Goal: Task Accomplishment & Management: Complete application form

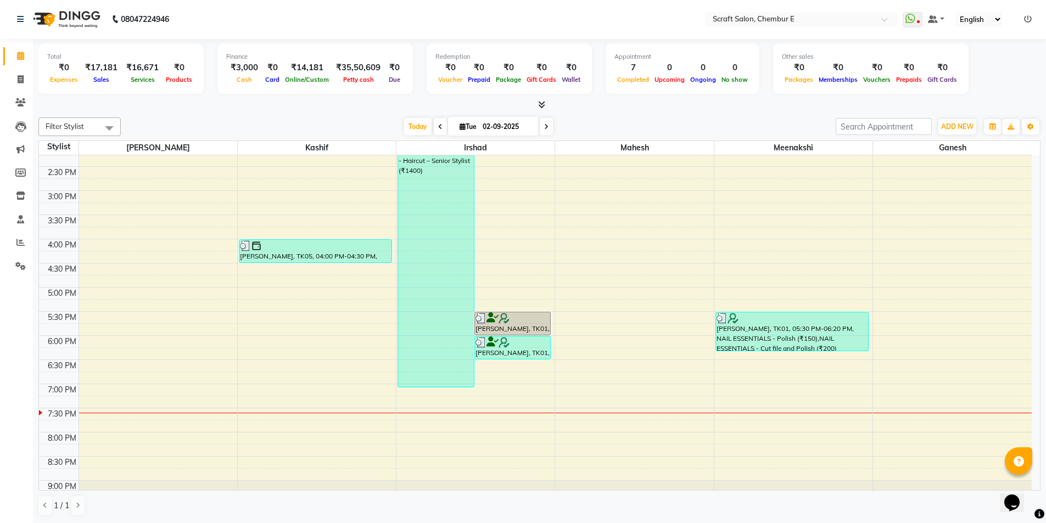
scroll to position [246, 0]
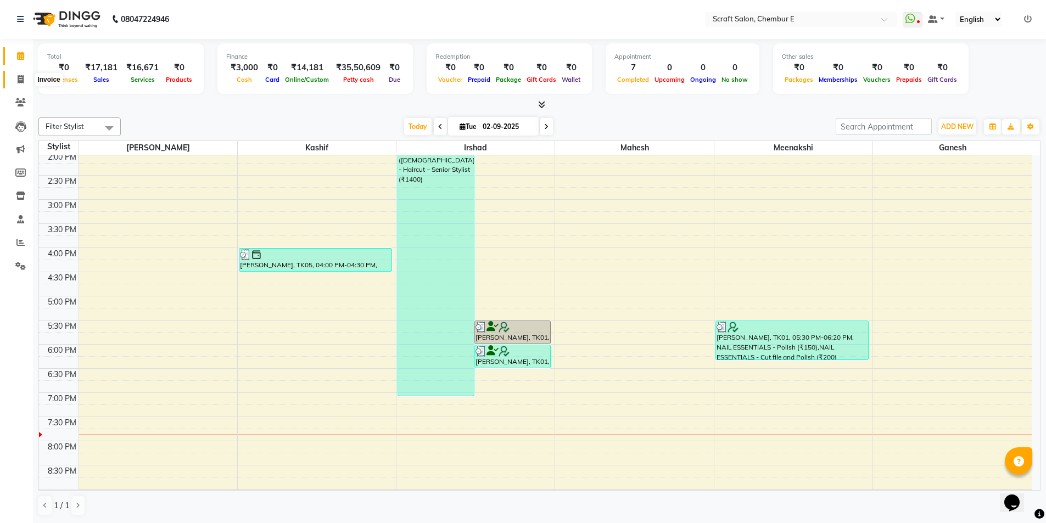
click at [21, 83] on span at bounding box center [20, 80] width 19 height 13
select select "3922"
select select "service"
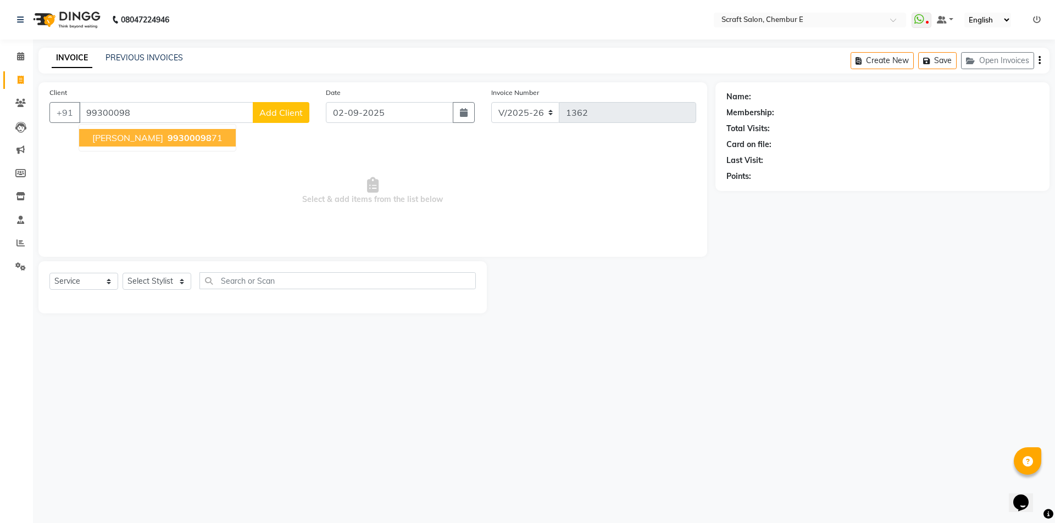
click at [136, 142] on span "[PERSON_NAME]" at bounding box center [127, 137] width 71 height 11
type input "9930009871"
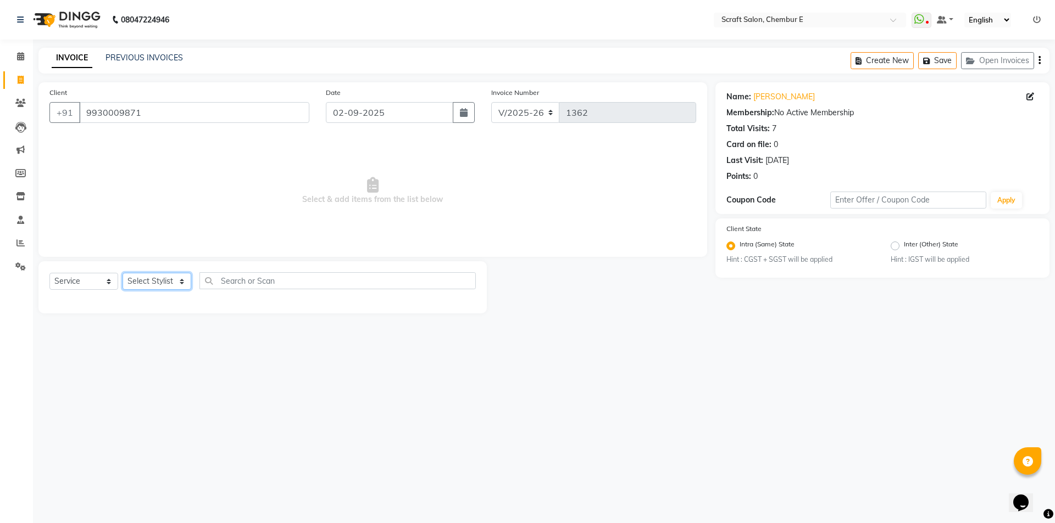
click at [158, 285] on select "Select Stylist Frontdesk Ganesh [PERSON_NAME] Mahesh Meenakshi [PERSON_NAME]" at bounding box center [156, 281] width 69 height 17
select select "33658"
click at [122, 273] on select "Select Stylist Frontdesk Ganesh [PERSON_NAME] Mahesh Meenakshi [PERSON_NAME]" at bounding box center [156, 281] width 69 height 17
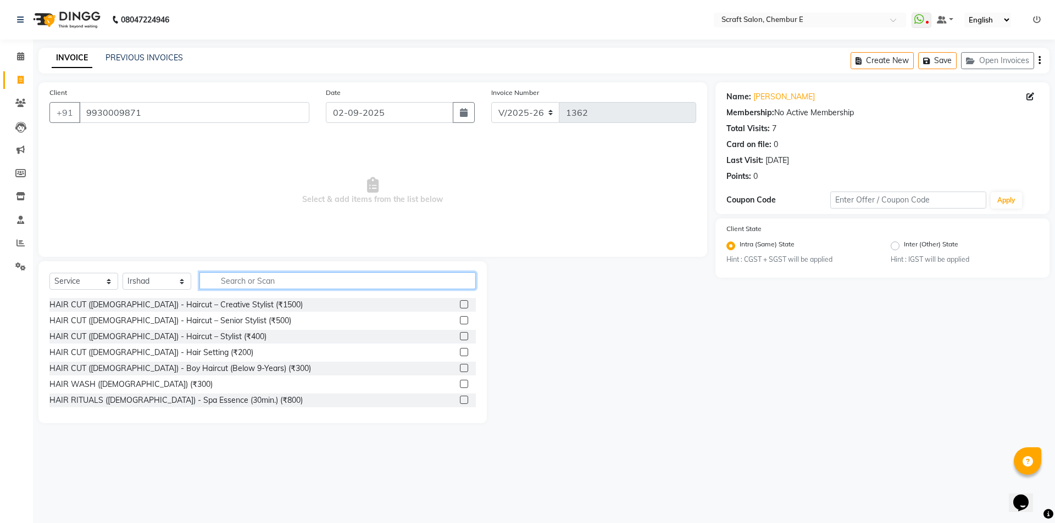
click at [255, 281] on input "text" at bounding box center [337, 280] width 276 height 17
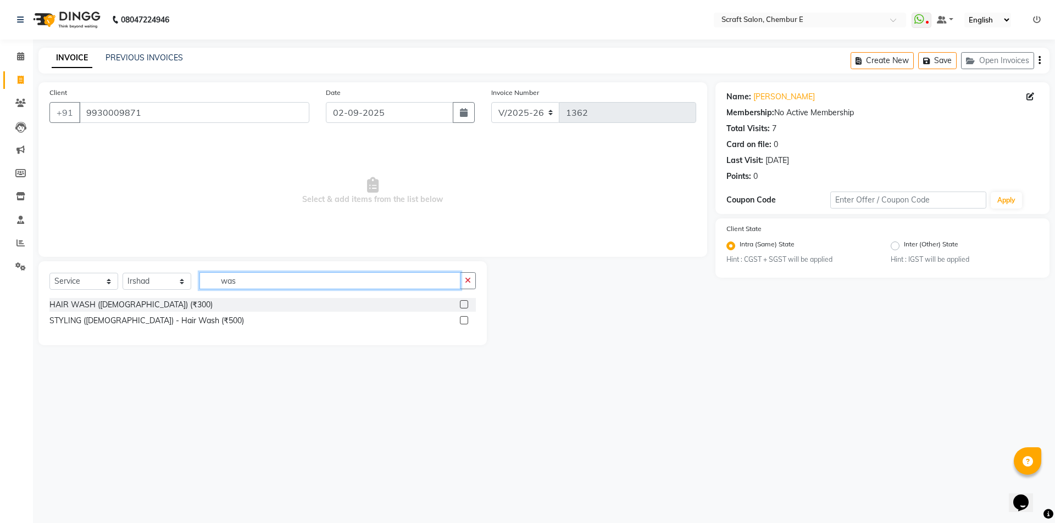
type input "was"
click at [465, 320] on label at bounding box center [464, 320] width 8 height 8
click at [465, 320] on input "checkbox" at bounding box center [463, 320] width 7 height 7
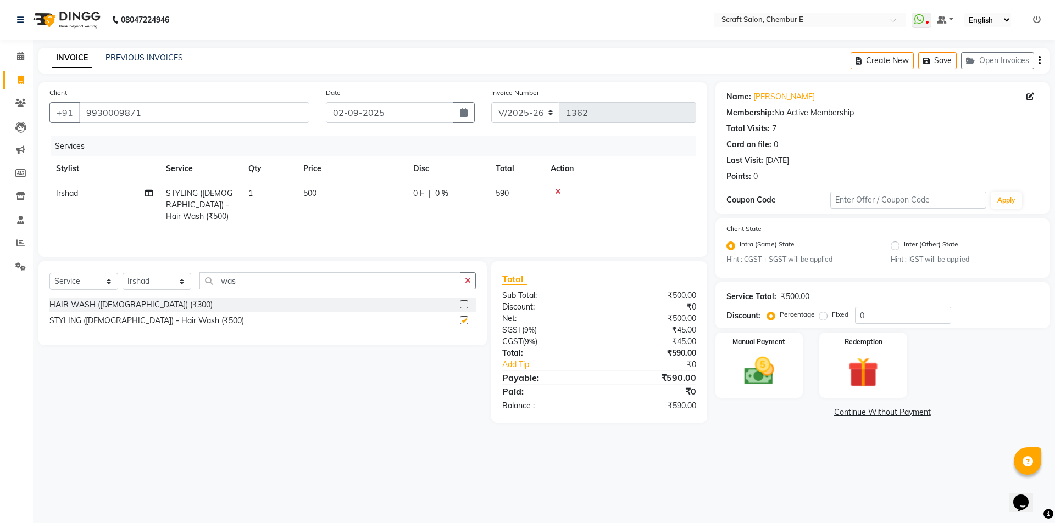
checkbox input "false"
click at [180, 284] on select "Select Stylist Frontdesk Ganesh [PERSON_NAME] Mahesh Meenakshi [PERSON_NAME]" at bounding box center [156, 281] width 69 height 17
click at [122, 273] on select "Select Stylist Frontdesk Ganesh [PERSON_NAME] Mahesh Meenakshi [PERSON_NAME]" at bounding box center [156, 281] width 69 height 17
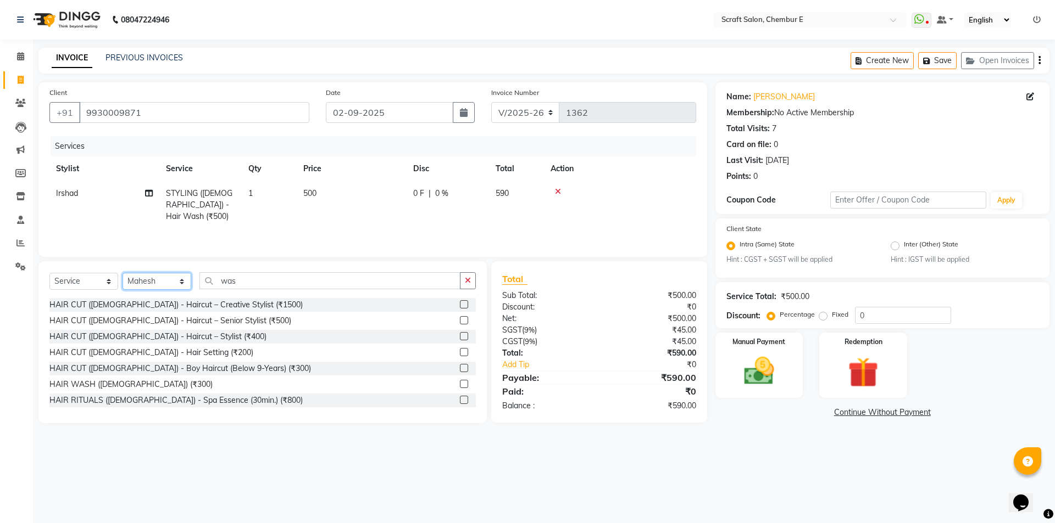
click at [154, 283] on select "Select Stylist Frontdesk Ganesh [PERSON_NAME] Mahesh Meenakshi [PERSON_NAME]" at bounding box center [156, 281] width 69 height 17
select select "69640"
click at [122, 273] on select "Select Stylist Frontdesk Ganesh [PERSON_NAME] Mahesh Meenakshi [PERSON_NAME]" at bounding box center [156, 281] width 69 height 17
click at [242, 275] on input "was" at bounding box center [329, 280] width 261 height 17
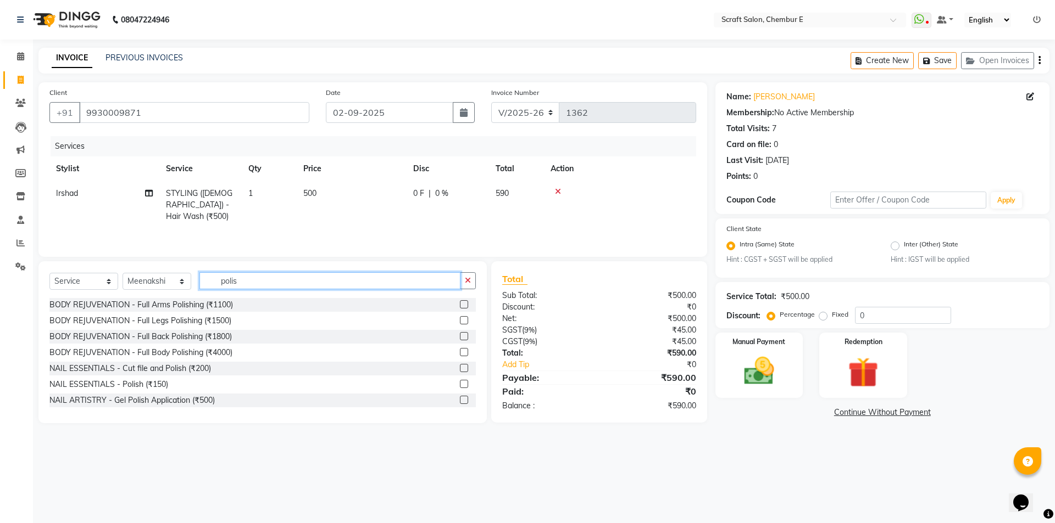
type input "polis"
click at [460, 385] on label at bounding box center [464, 384] width 8 height 8
click at [460, 385] on input "checkbox" at bounding box center [463, 384] width 7 height 7
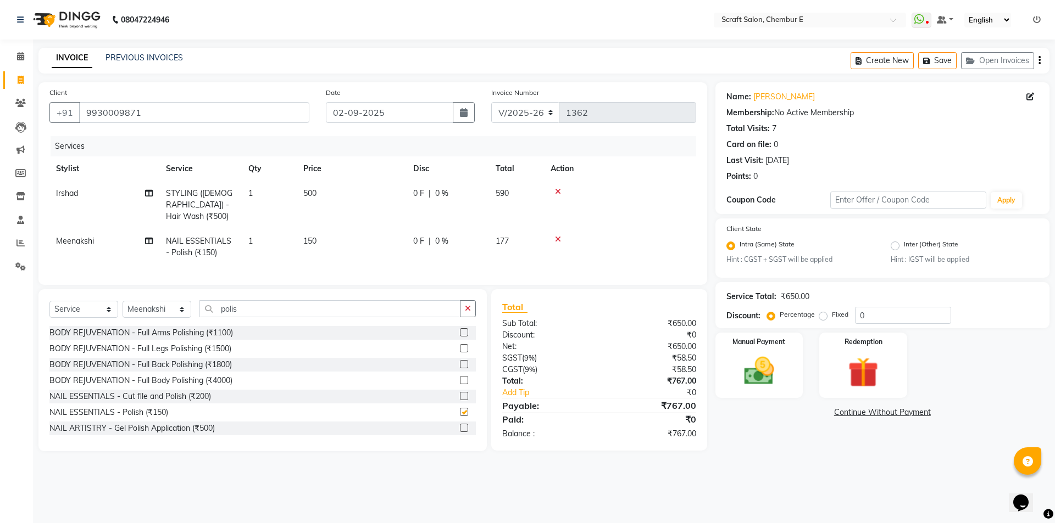
checkbox input "false"
click at [886, 322] on input "0" at bounding box center [903, 315] width 96 height 17
type input "2"
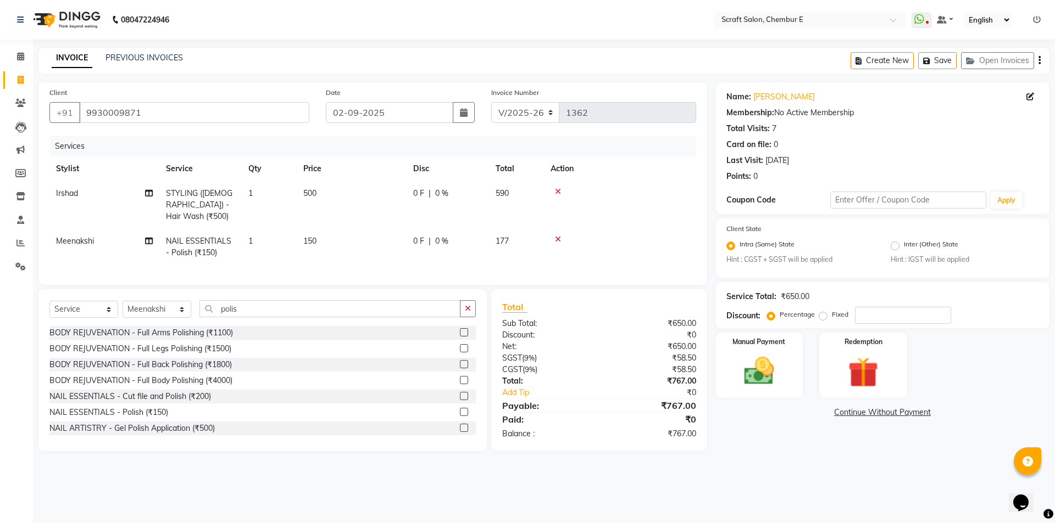
click at [310, 236] on span "150" at bounding box center [309, 241] width 13 height 10
select select "69640"
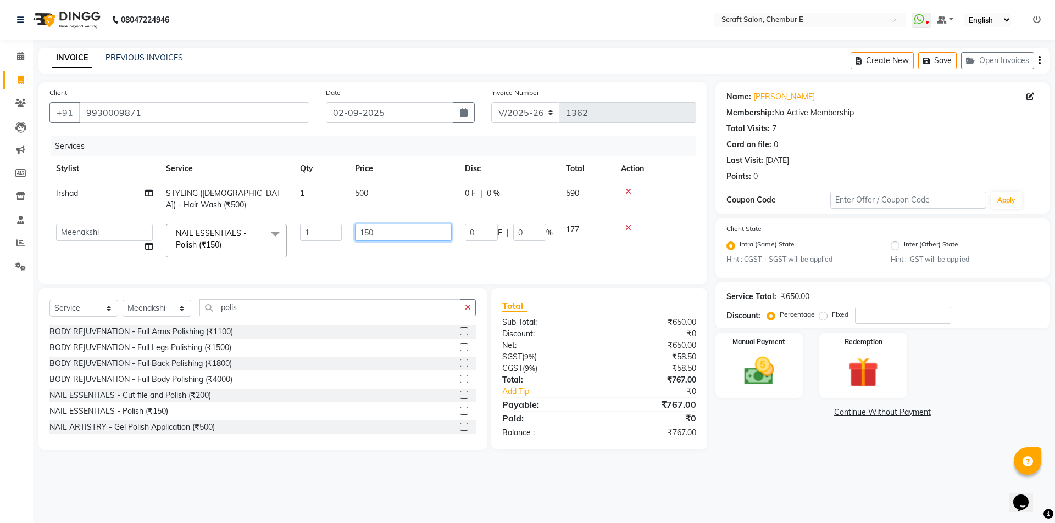
click at [389, 237] on input "150" at bounding box center [403, 232] width 97 height 17
type input "1"
type input "100"
click at [411, 184] on tr "Irshad STYLING ([DEMOGRAPHIC_DATA]) - Hair Wash (₹500) 1 500 0 F | 0 % 590" at bounding box center [372, 199] width 646 height 36
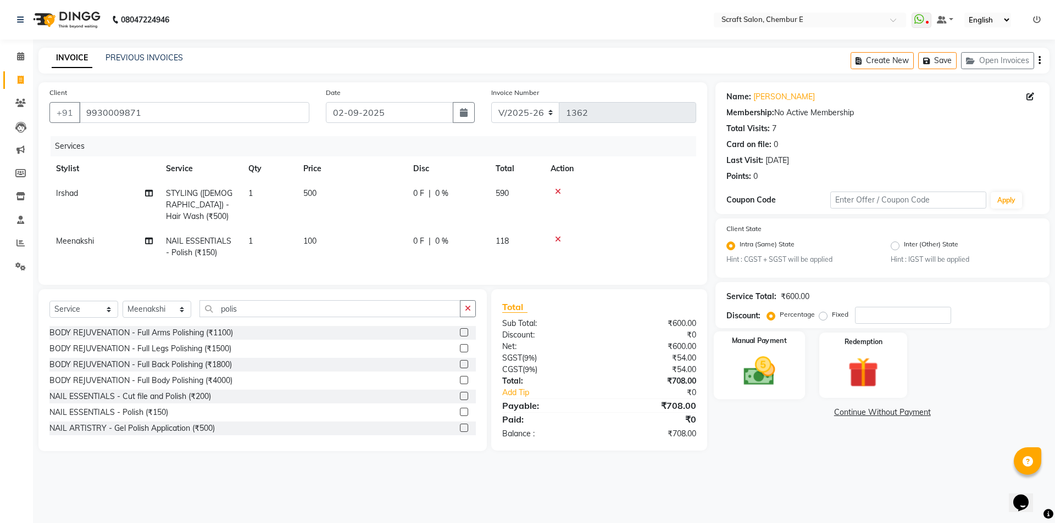
click at [764, 359] on img at bounding box center [758, 372] width 51 height 36
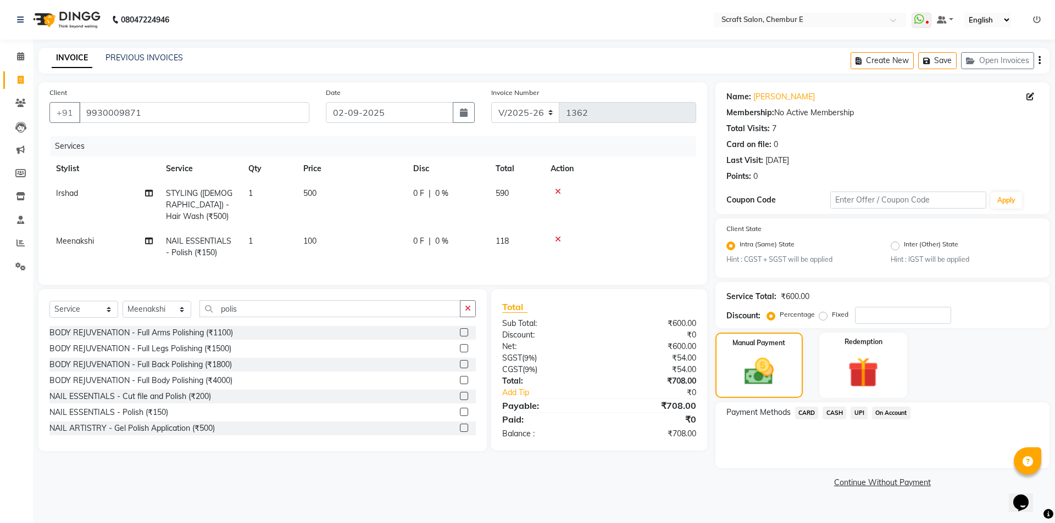
click at [840, 410] on span "CASH" at bounding box center [834, 413] width 24 height 13
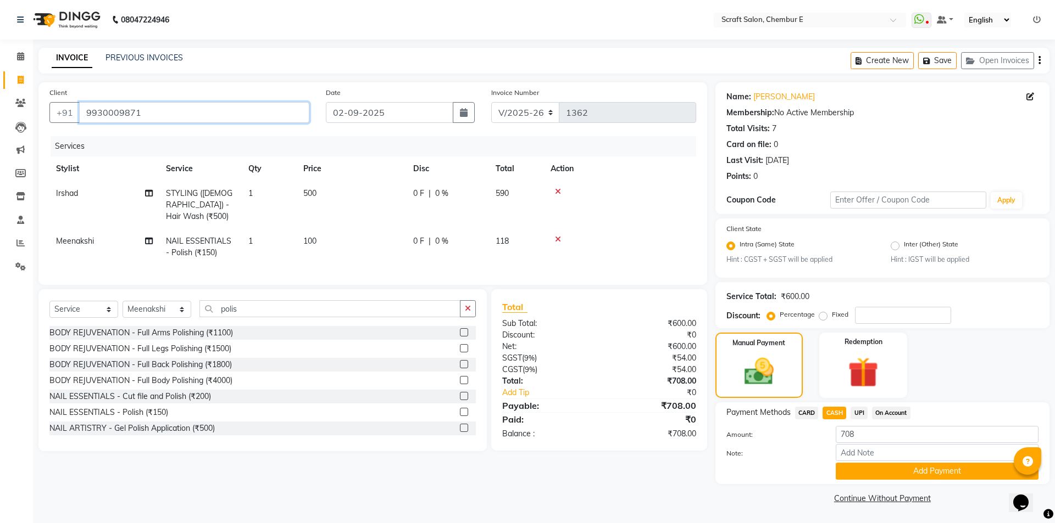
click at [158, 118] on input "9930009871" at bounding box center [194, 112] width 230 height 21
type input "m"
type input "0"
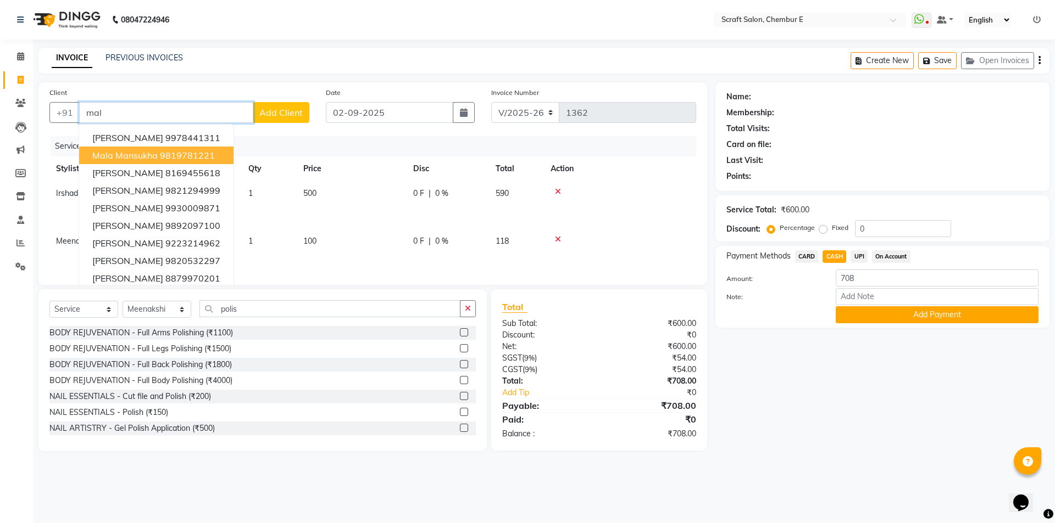
click at [156, 155] on span "mala mansukha" at bounding box center [124, 155] width 65 height 11
type input "9819781221"
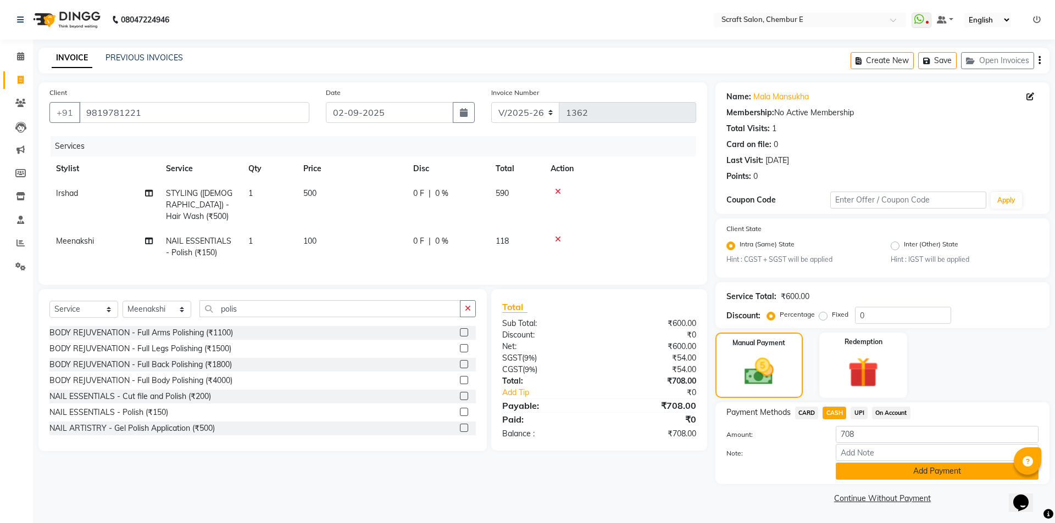
click at [868, 466] on button "Add Payment" at bounding box center [936, 471] width 203 height 17
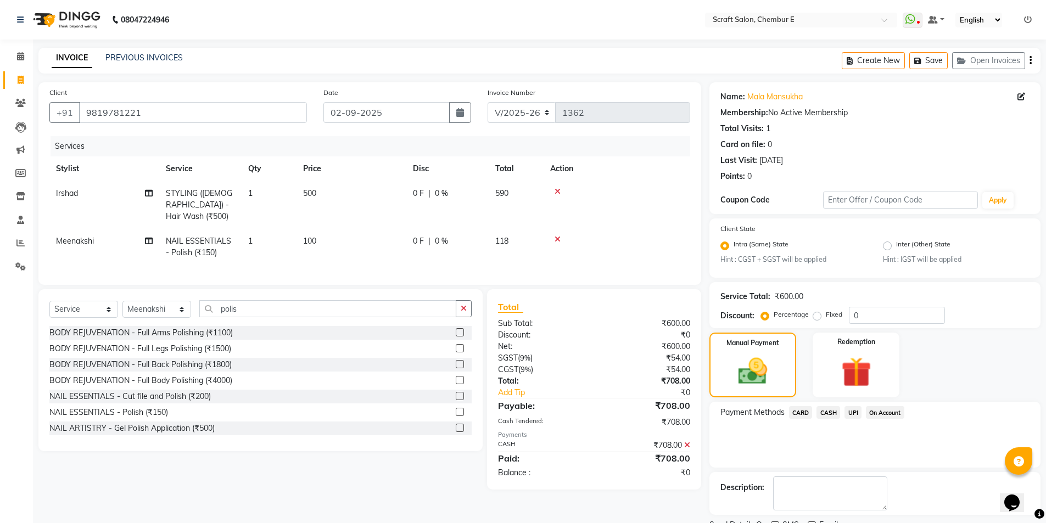
scroll to position [46, 0]
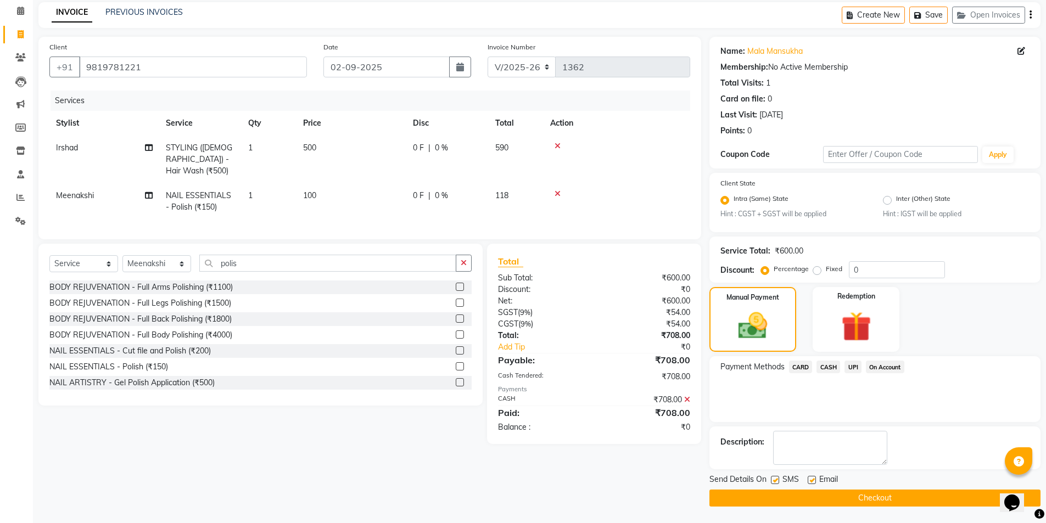
click at [811, 477] on label at bounding box center [812, 480] width 8 height 8
click at [811, 477] on input "checkbox" at bounding box center [811, 480] width 7 height 7
checkbox input "false"
click at [776, 480] on label at bounding box center [775, 480] width 8 height 8
click at [776, 480] on input "checkbox" at bounding box center [774, 480] width 7 height 7
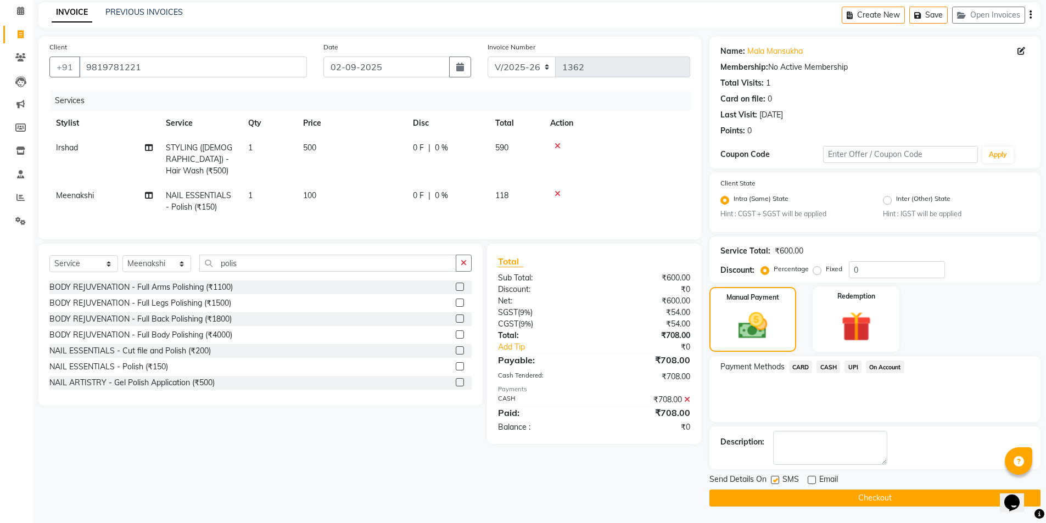
checkbox input "false"
click at [787, 499] on button "Checkout" at bounding box center [875, 498] width 331 height 17
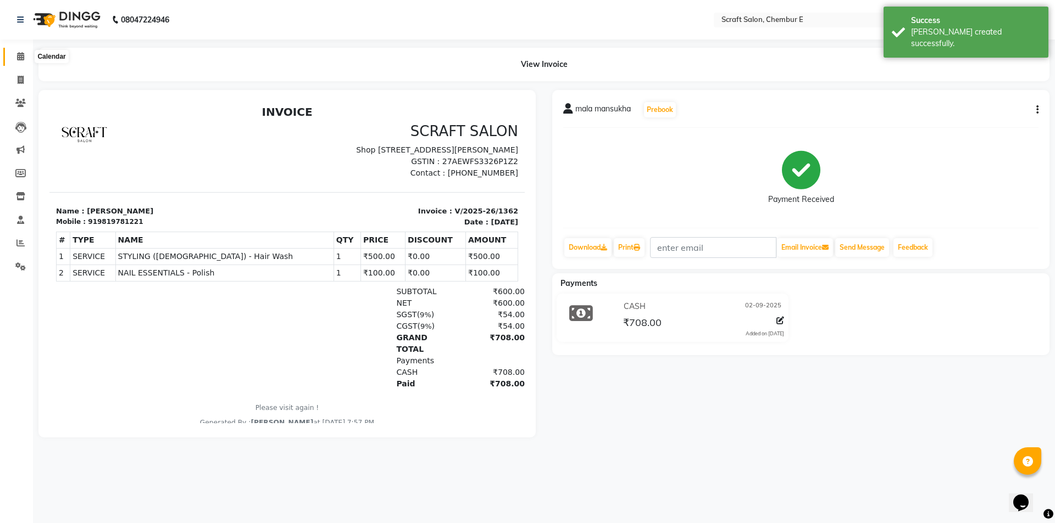
click at [24, 55] on icon at bounding box center [20, 56] width 7 height 8
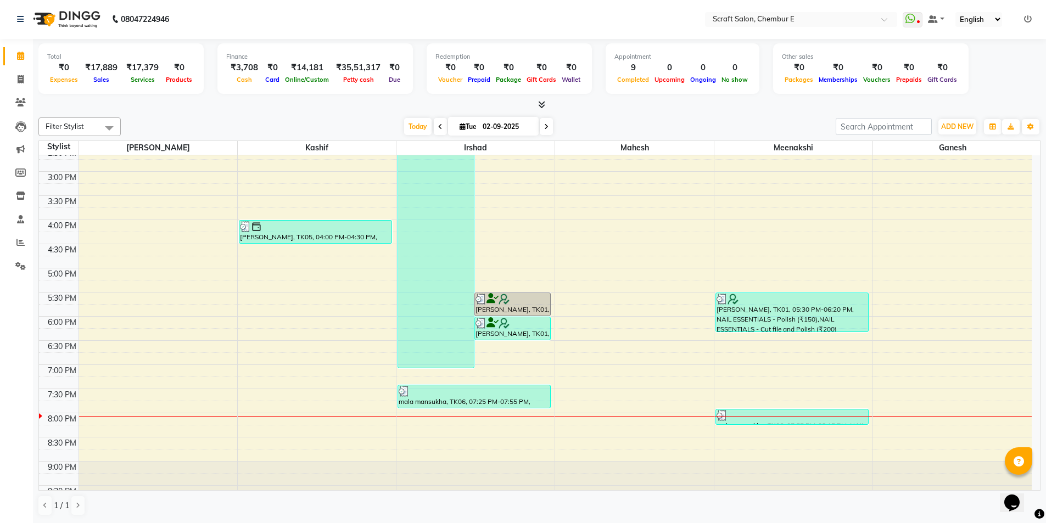
scroll to position [293, 0]
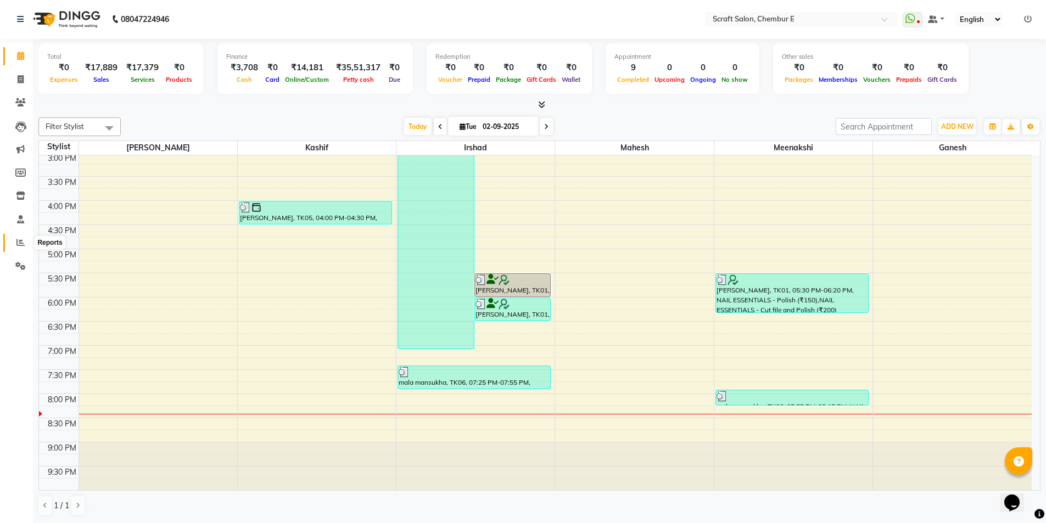
click at [20, 240] on icon at bounding box center [20, 242] width 8 height 8
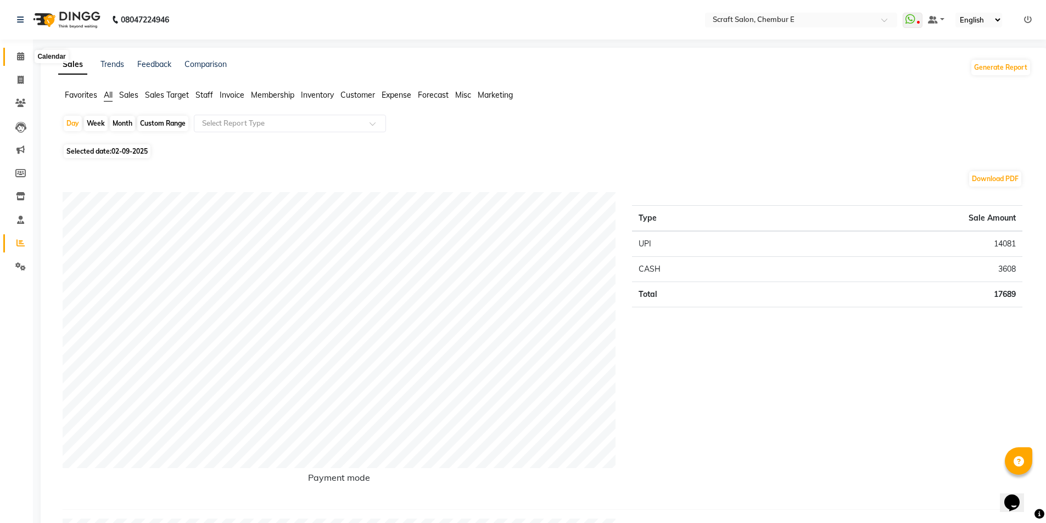
click at [17, 55] on icon at bounding box center [20, 56] width 7 height 8
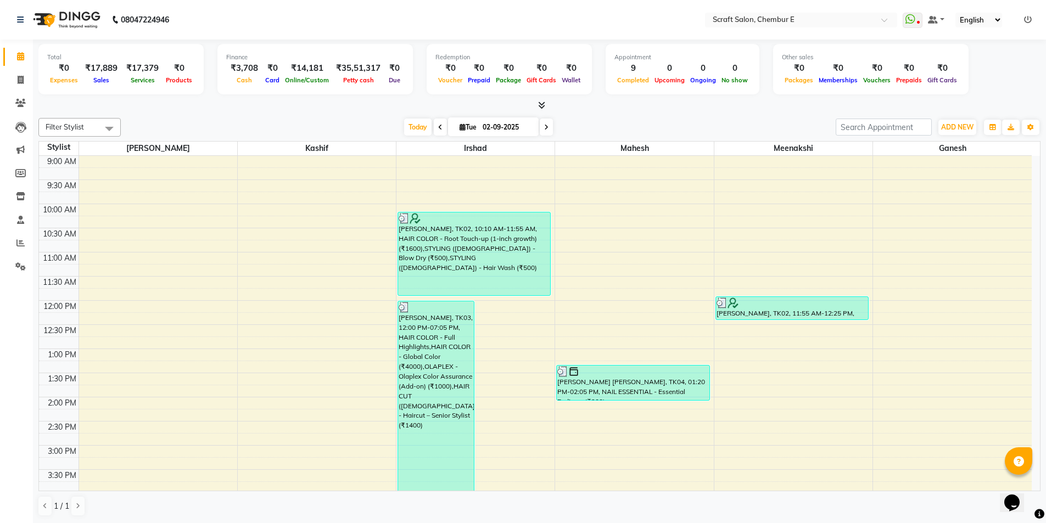
click at [536, 105] on span at bounding box center [540, 106] width 12 height 12
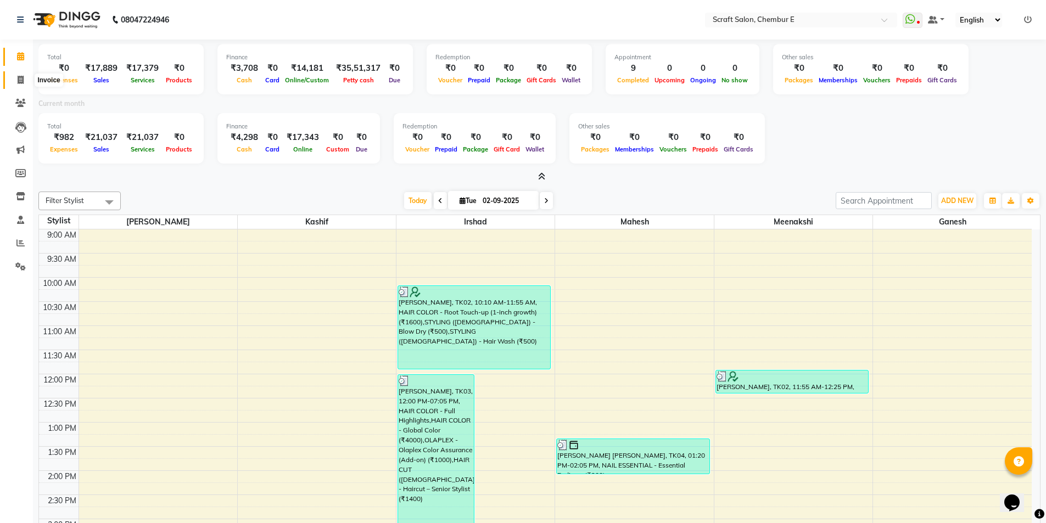
click at [19, 78] on icon at bounding box center [21, 80] width 6 height 8
select select "3922"
select select "service"
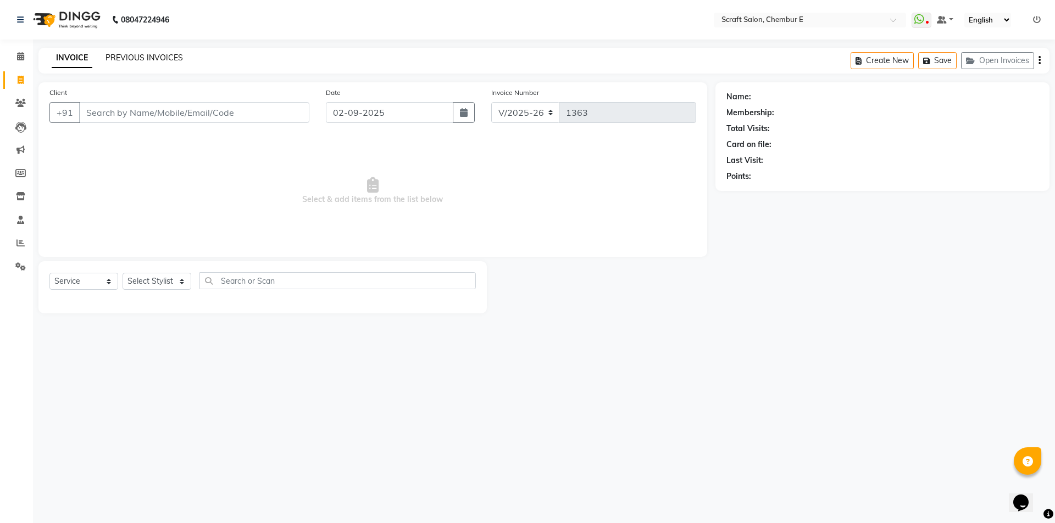
click at [170, 55] on link "PREVIOUS INVOICES" at bounding box center [143, 58] width 77 height 10
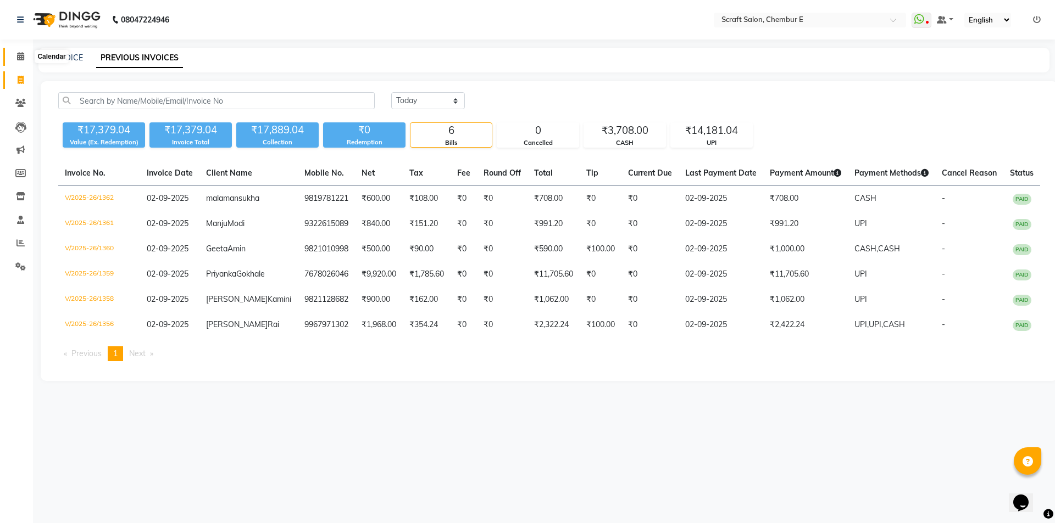
click at [22, 55] on icon at bounding box center [20, 56] width 7 height 8
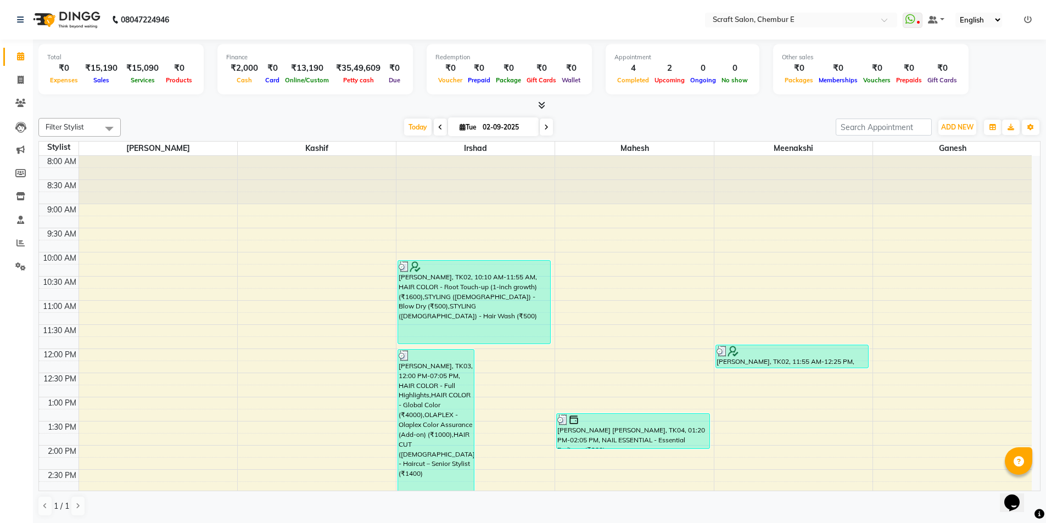
scroll to position [244, 0]
